Goal: Transaction & Acquisition: Register for event/course

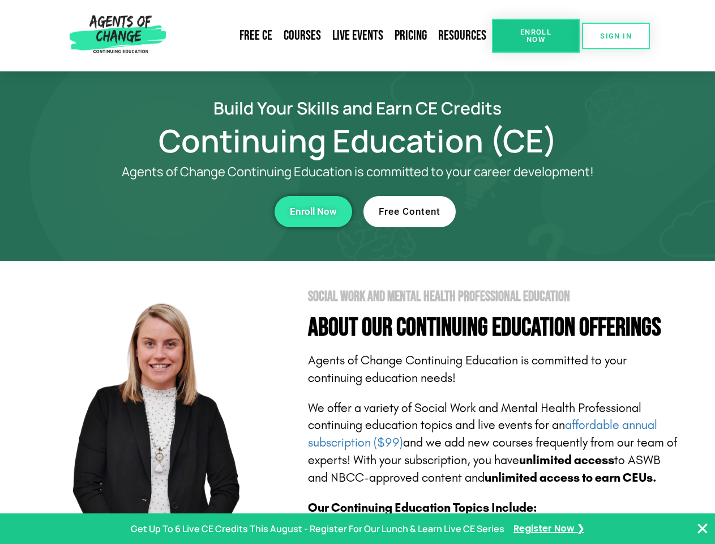
click at [357, 272] on section "Social Work and Mental Health Professional Education About Our Continuing Educa…" at bounding box center [357, 499] width 715 height 476
click at [536, 36] on span "Enroll Now" at bounding box center [536, 35] width 52 height 15
click at [616, 36] on span "SIGN IN" at bounding box center [616, 35] width 32 height 7
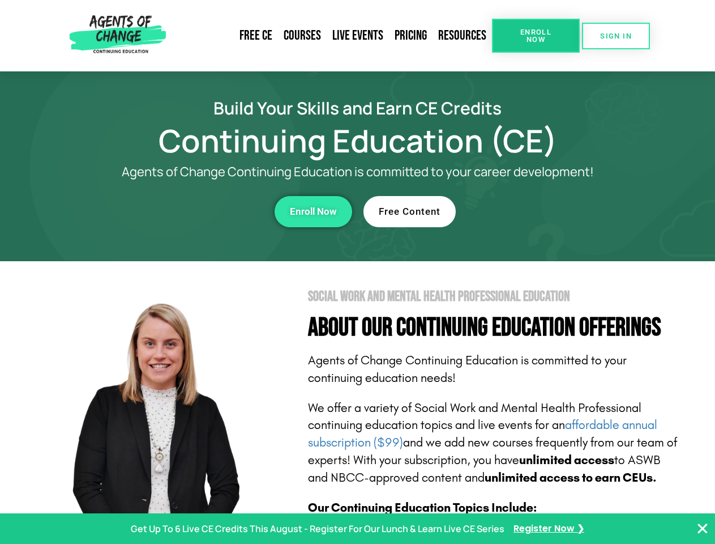
click at [196, 211] on div "Enroll Now" at bounding box center [196, 211] width 311 height 31
click at [313, 211] on span "Enroll Now" at bounding box center [313, 212] width 47 height 10
click at [519, 211] on div "Free Content" at bounding box center [519, 211] width 311 height 31
